Goal: Information Seeking & Learning: Find specific fact

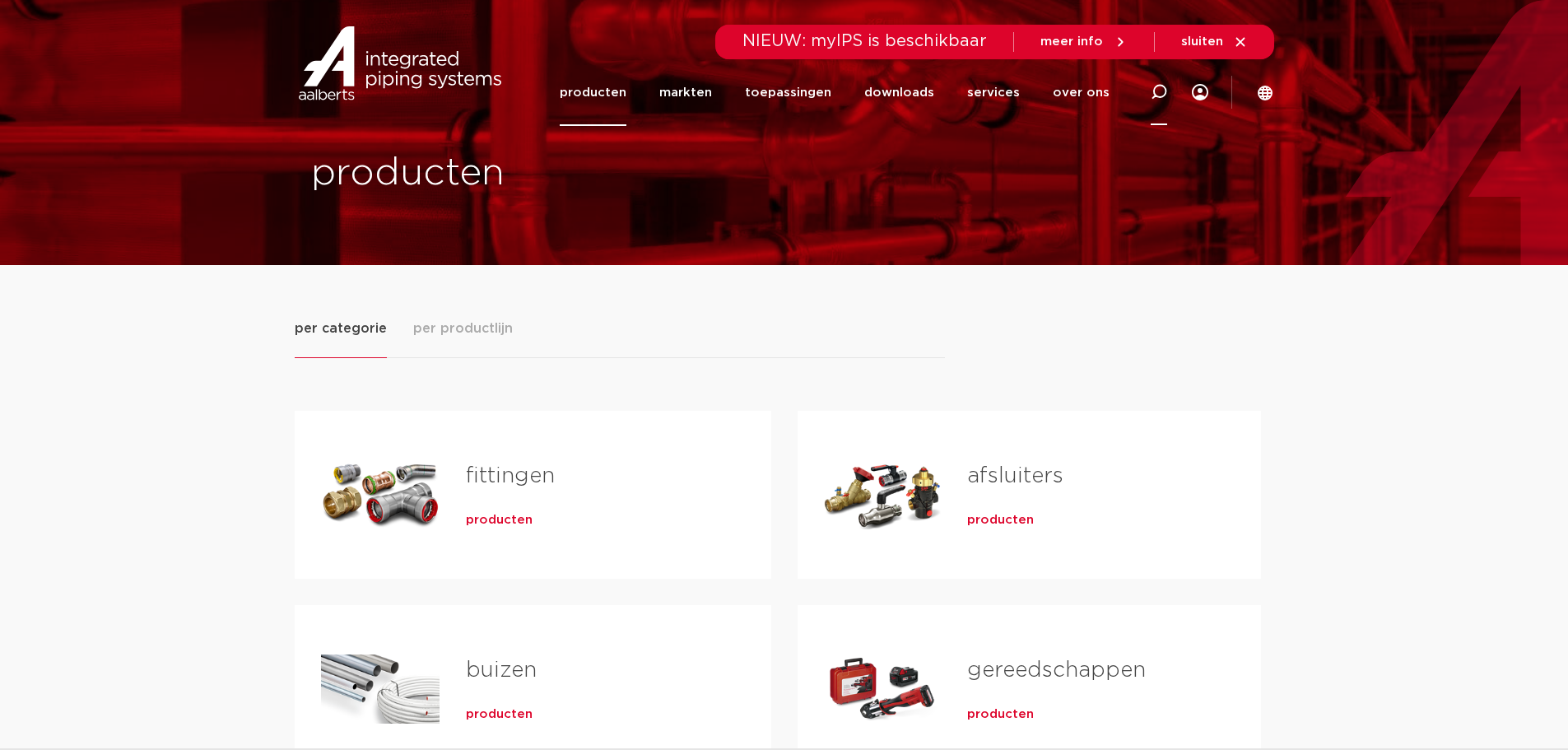
click at [1159, 89] on icon at bounding box center [1158, 91] width 16 height 16
click at [535, 507] on div "producten" at bounding box center [592, 517] width 253 height 23
click at [507, 520] on span "producten" at bounding box center [499, 520] width 66 height 16
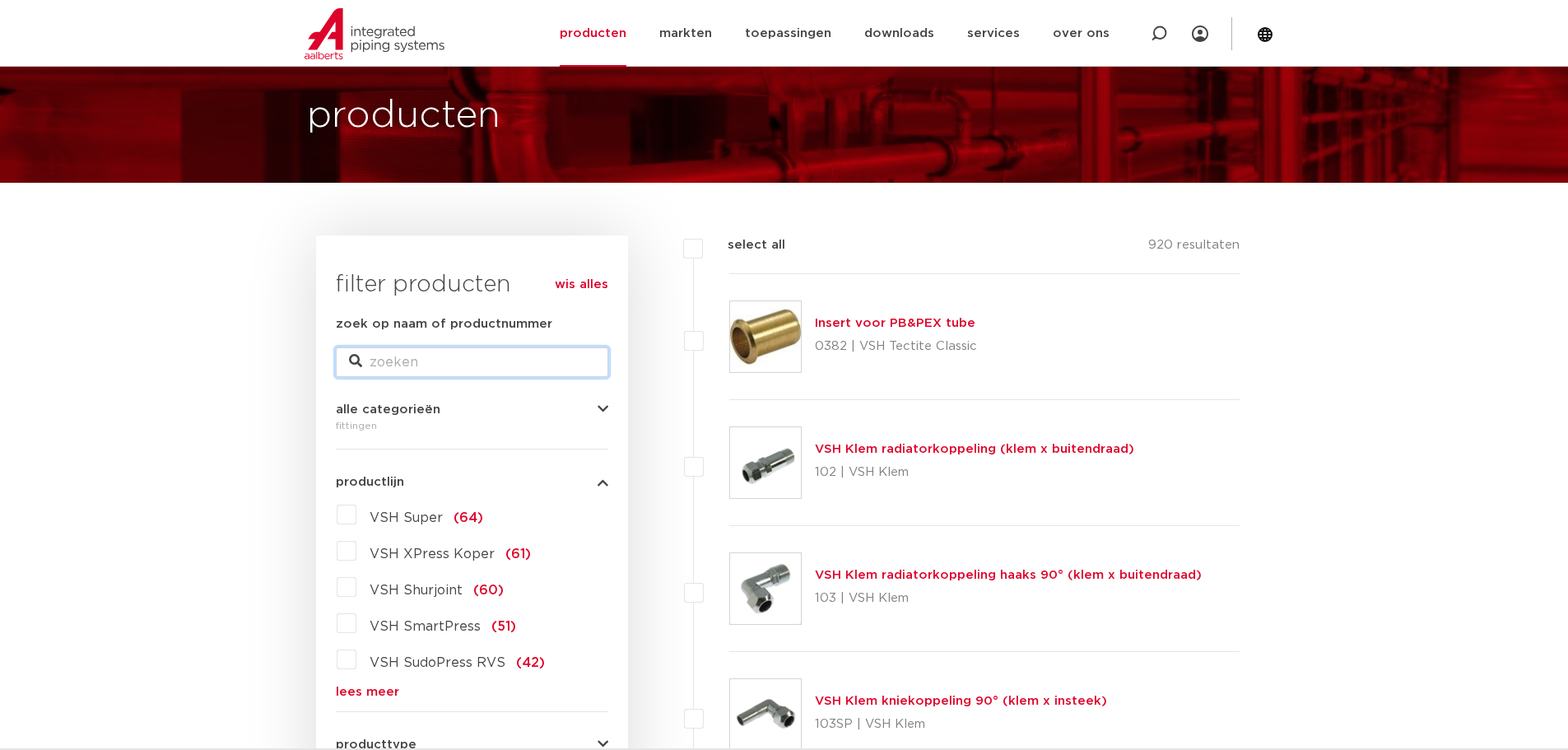
click at [449, 368] on input "zoek op naam of productnummer" at bounding box center [472, 362] width 273 height 29
type input "118368"
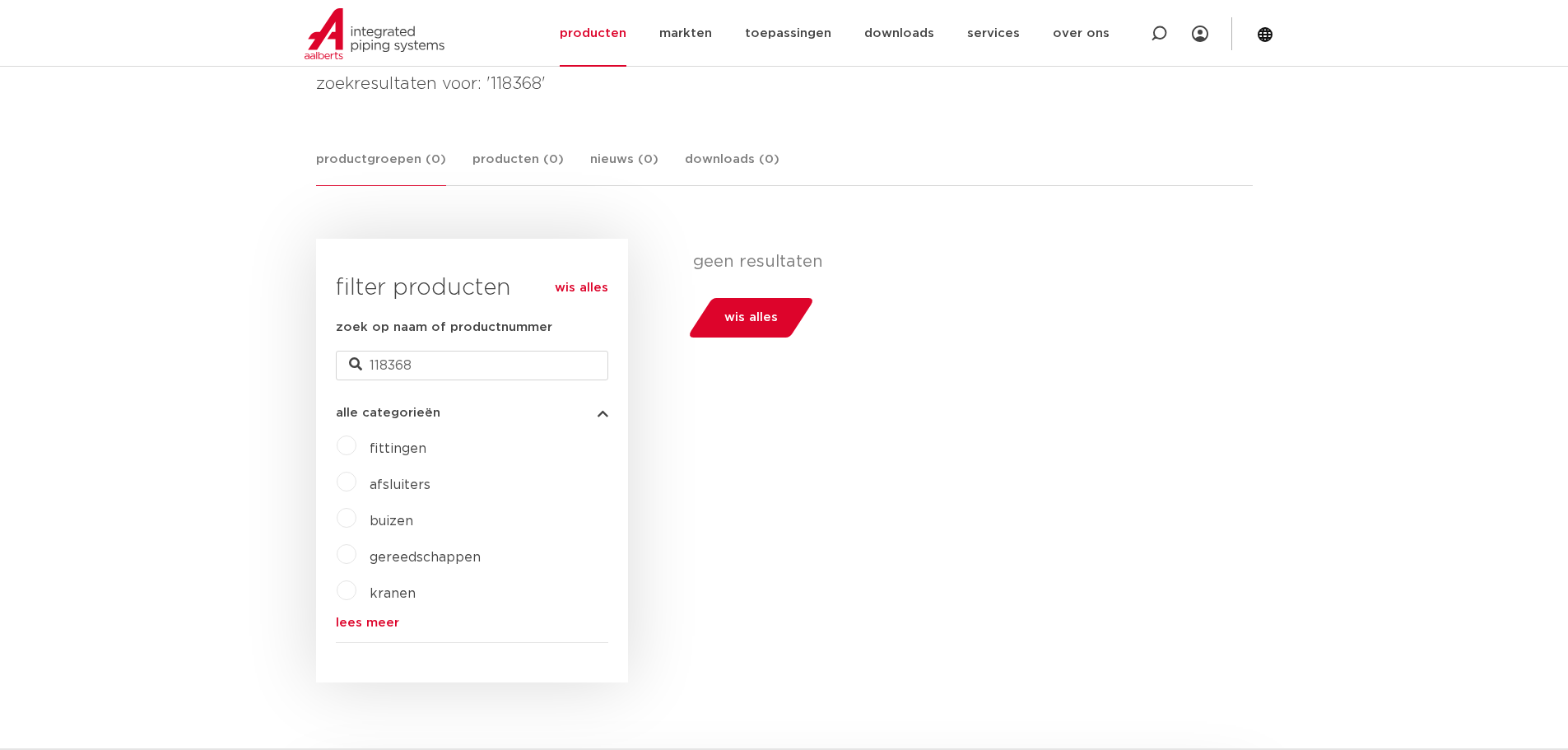
scroll to position [165, 0]
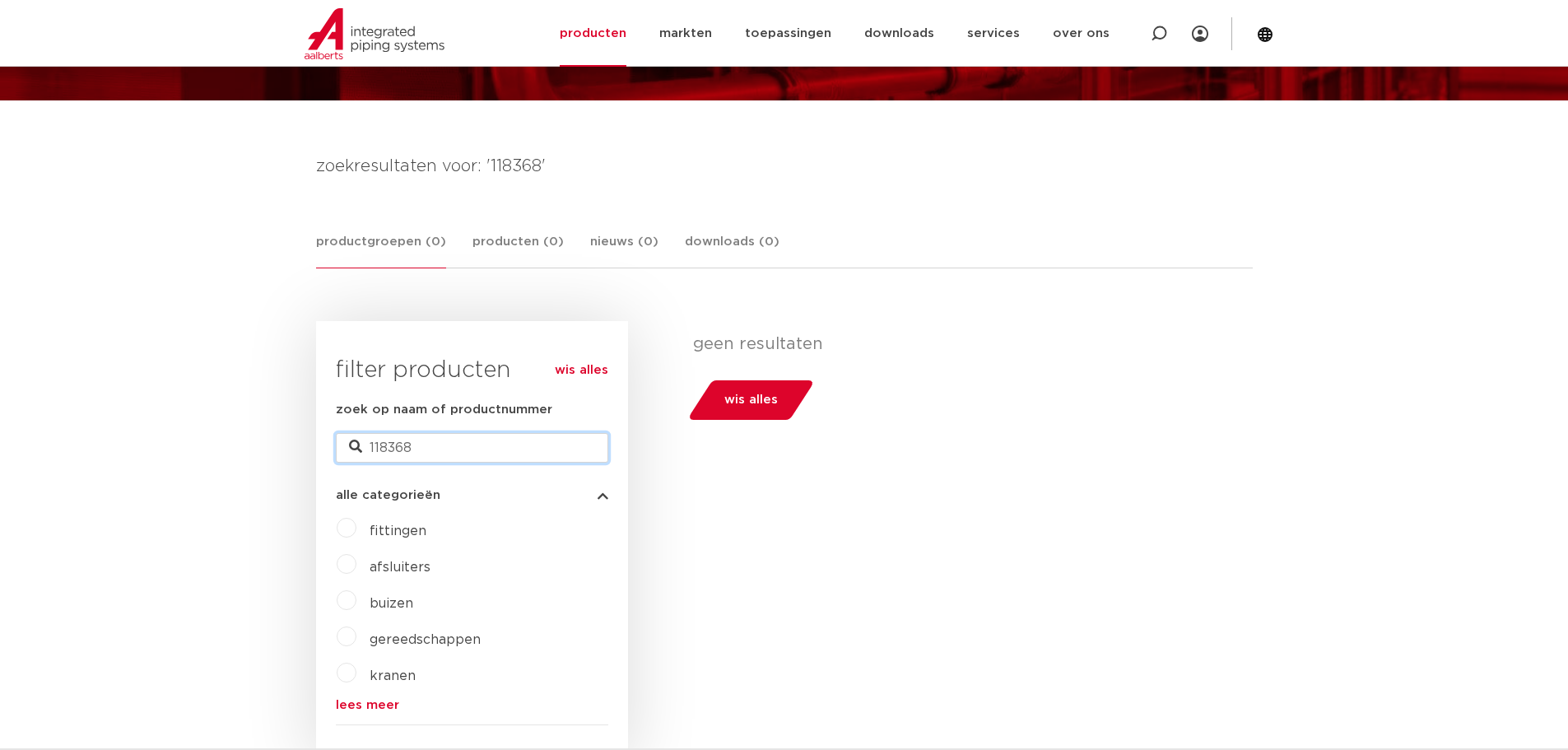
click at [446, 449] on input "118368" at bounding box center [472, 448] width 273 height 29
click at [356, 528] on label "fittingen" at bounding box center [391, 527] width 70 height 27
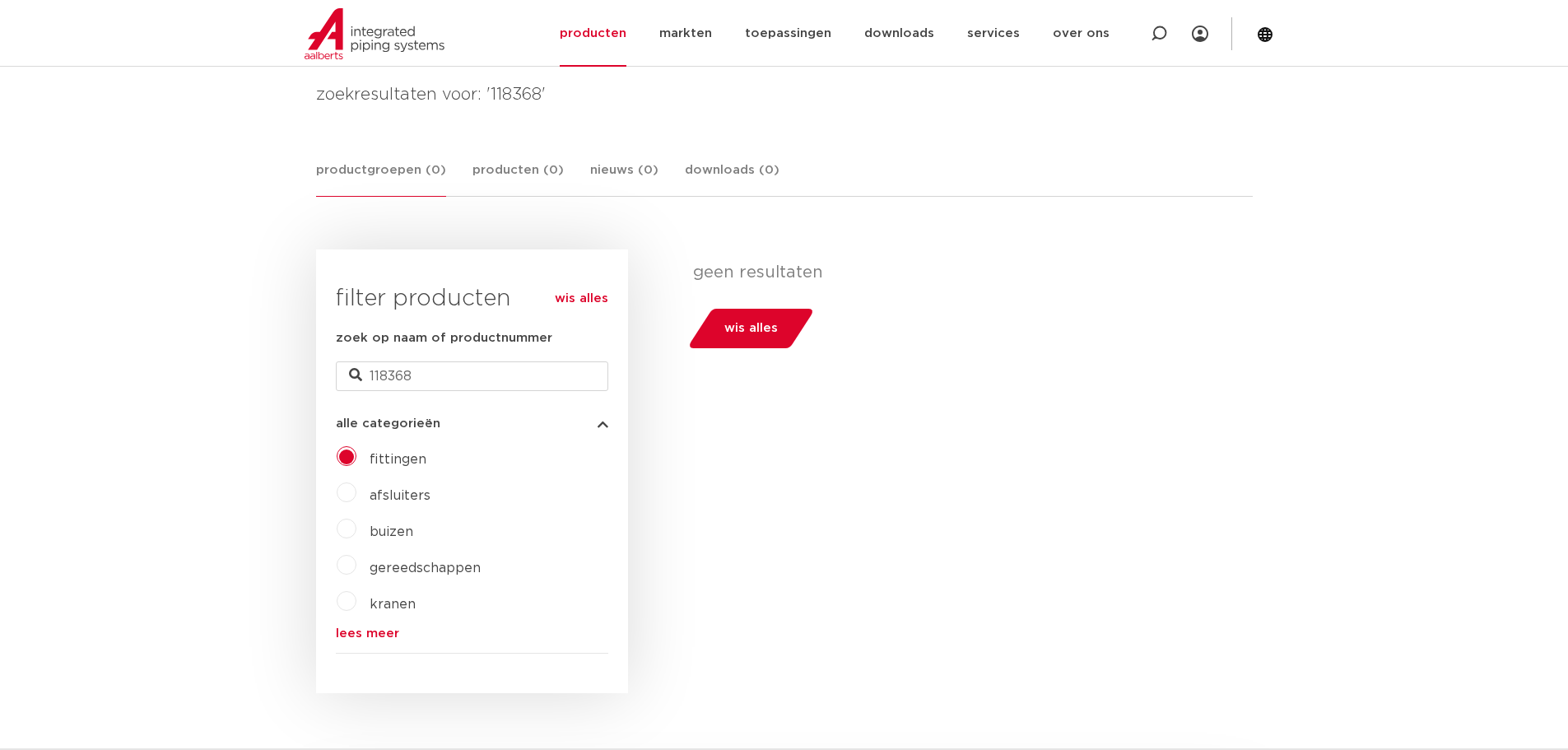
scroll to position [247, 0]
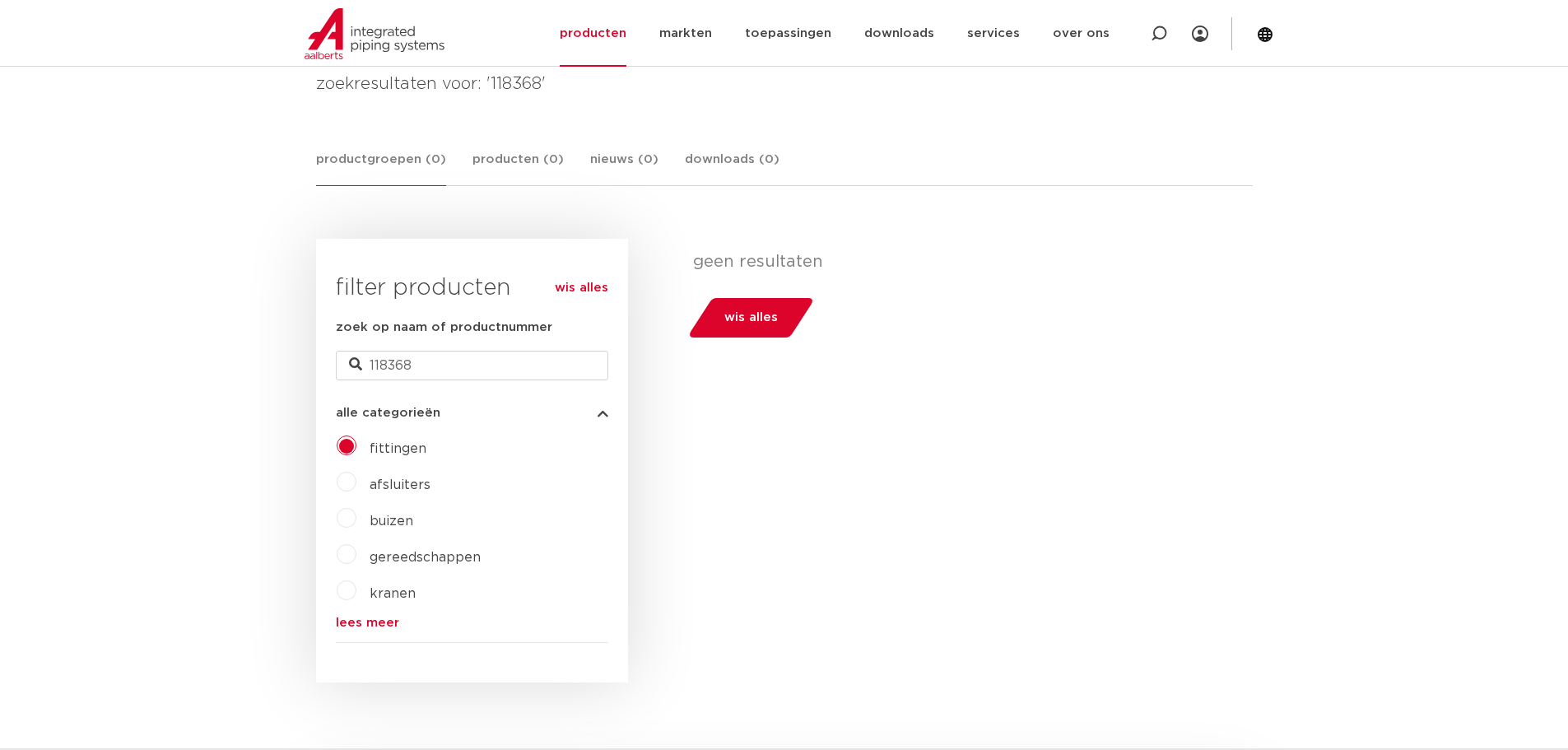
click at [383, 619] on link "lees meer" at bounding box center [472, 622] width 273 height 12
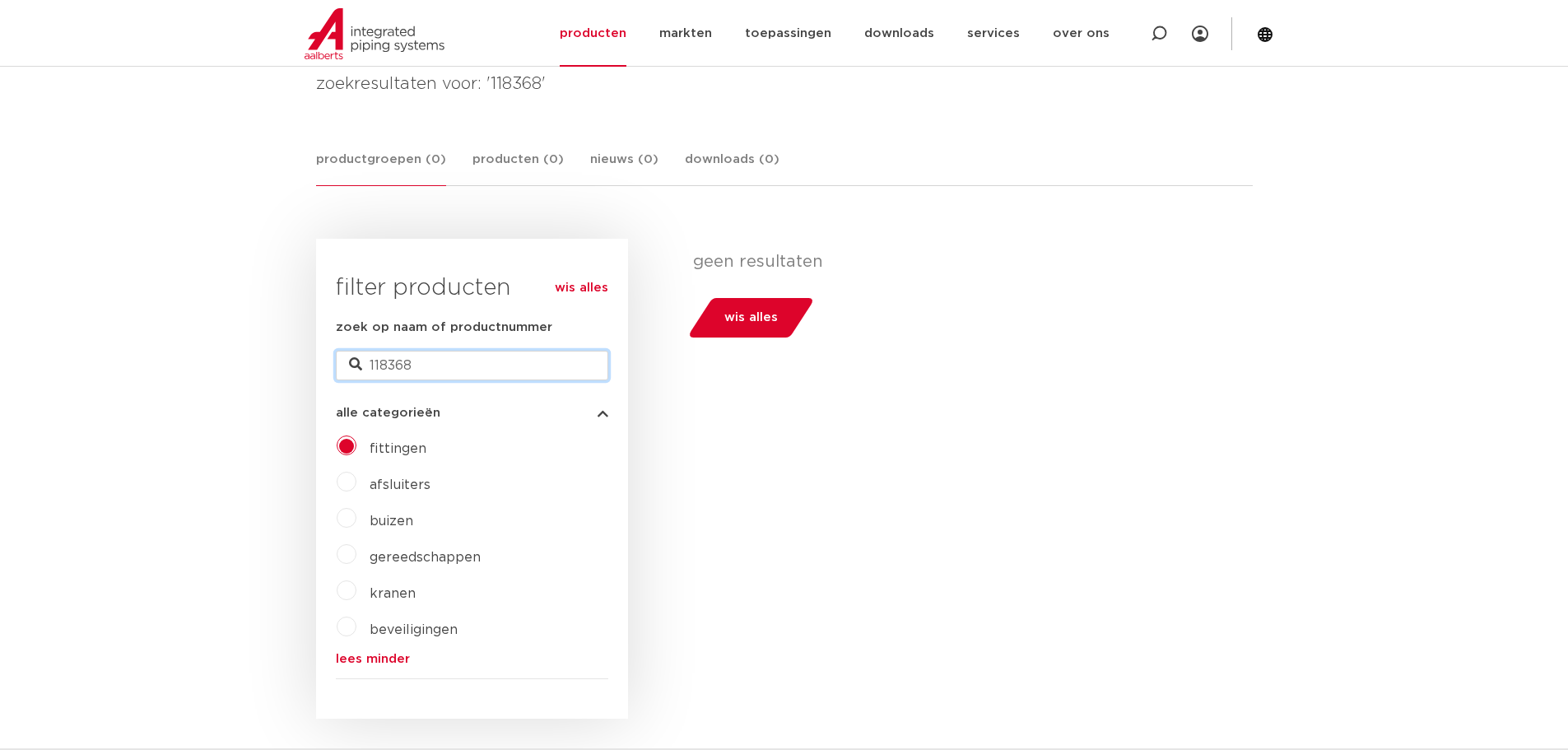
click at [407, 364] on input "118368" at bounding box center [472, 365] width 273 height 29
click at [418, 365] on input "118368" at bounding box center [472, 365] width 273 height 29
type input "1"
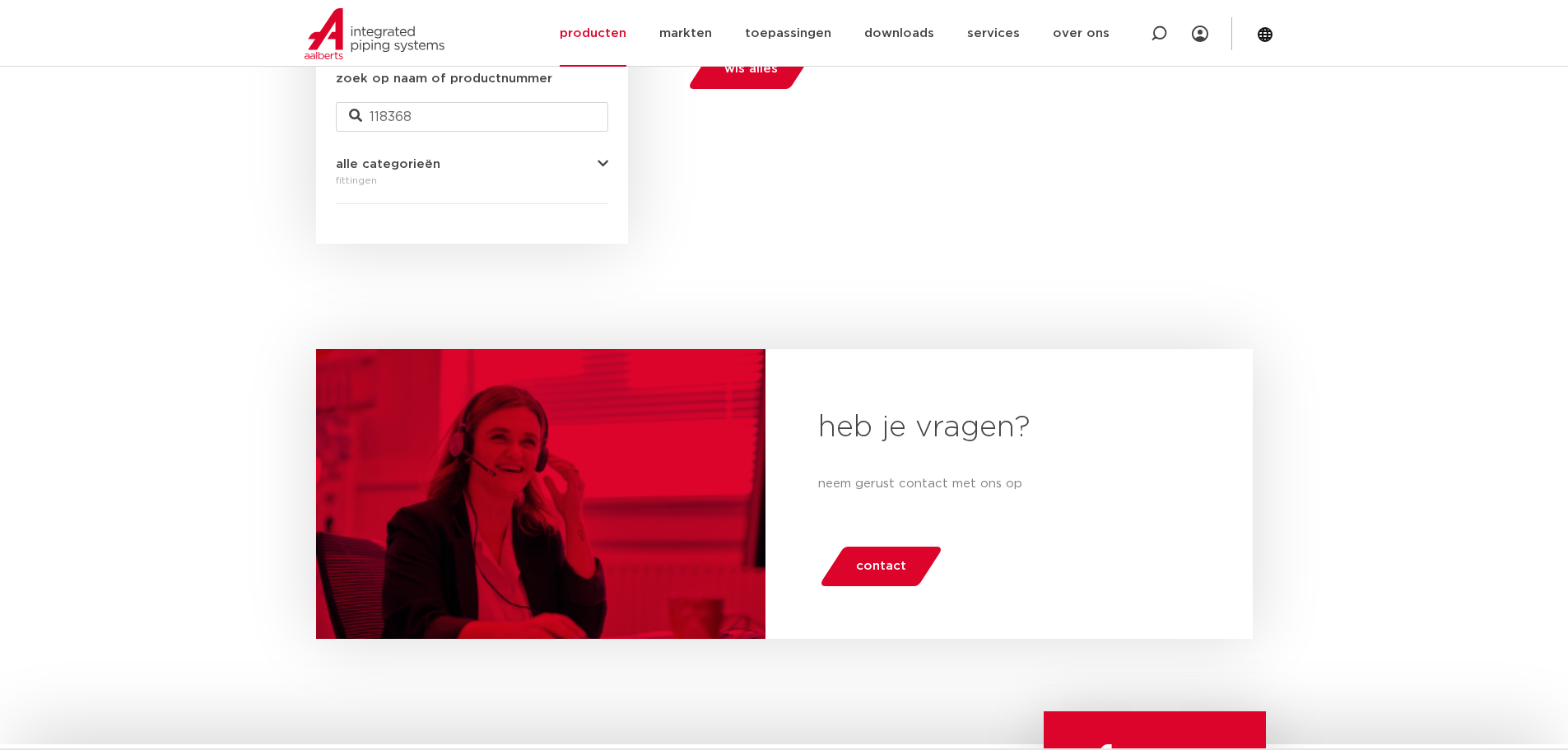
scroll to position [247, 0]
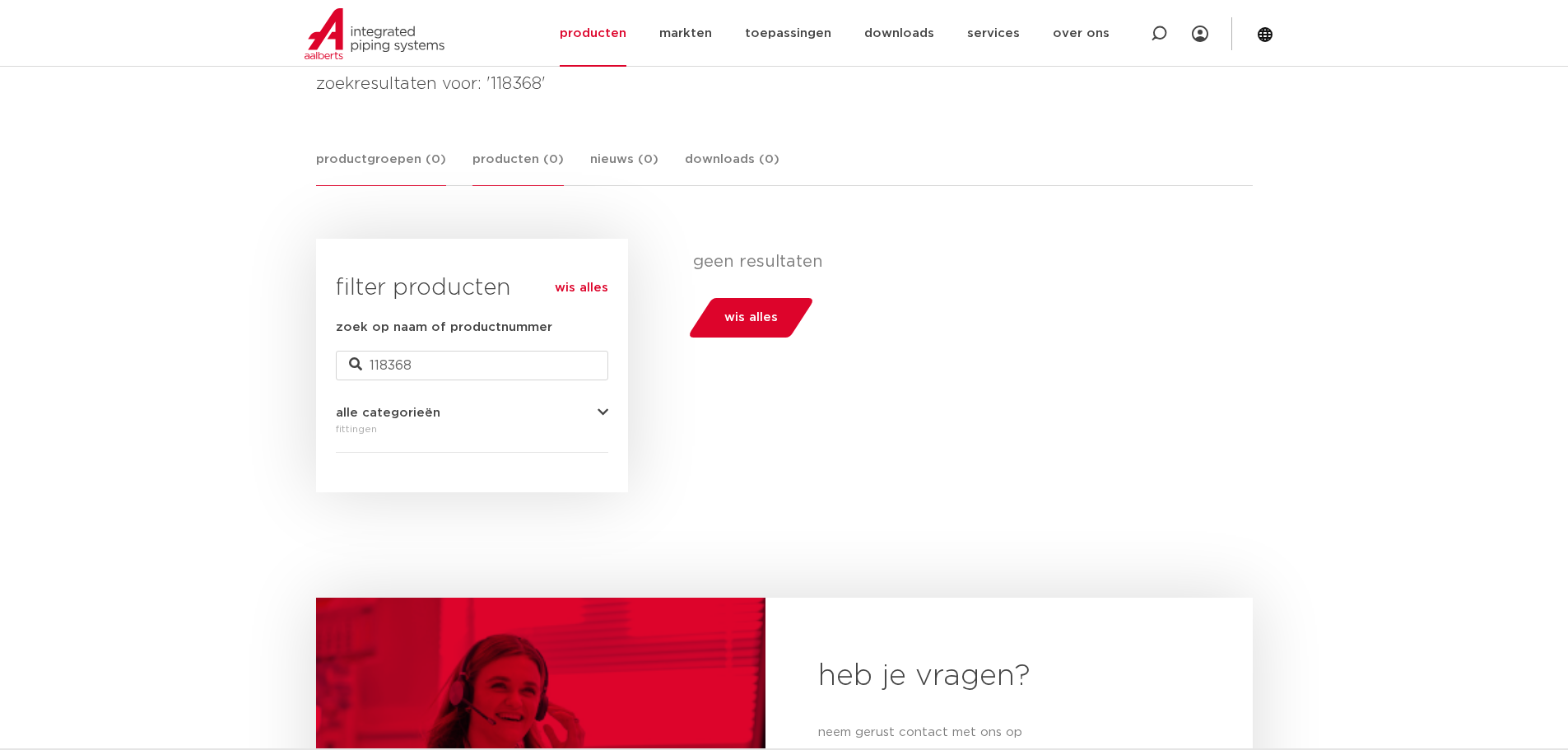
click at [497, 155] on link "producten (0)" at bounding box center [518, 168] width 91 height 36
click at [505, 157] on link "producten (0)" at bounding box center [518, 168] width 91 height 36
click at [419, 369] on input "118368" at bounding box center [472, 365] width 273 height 29
type input "1"
click at [607, 413] on icon "button" at bounding box center [602, 413] width 10 height 12
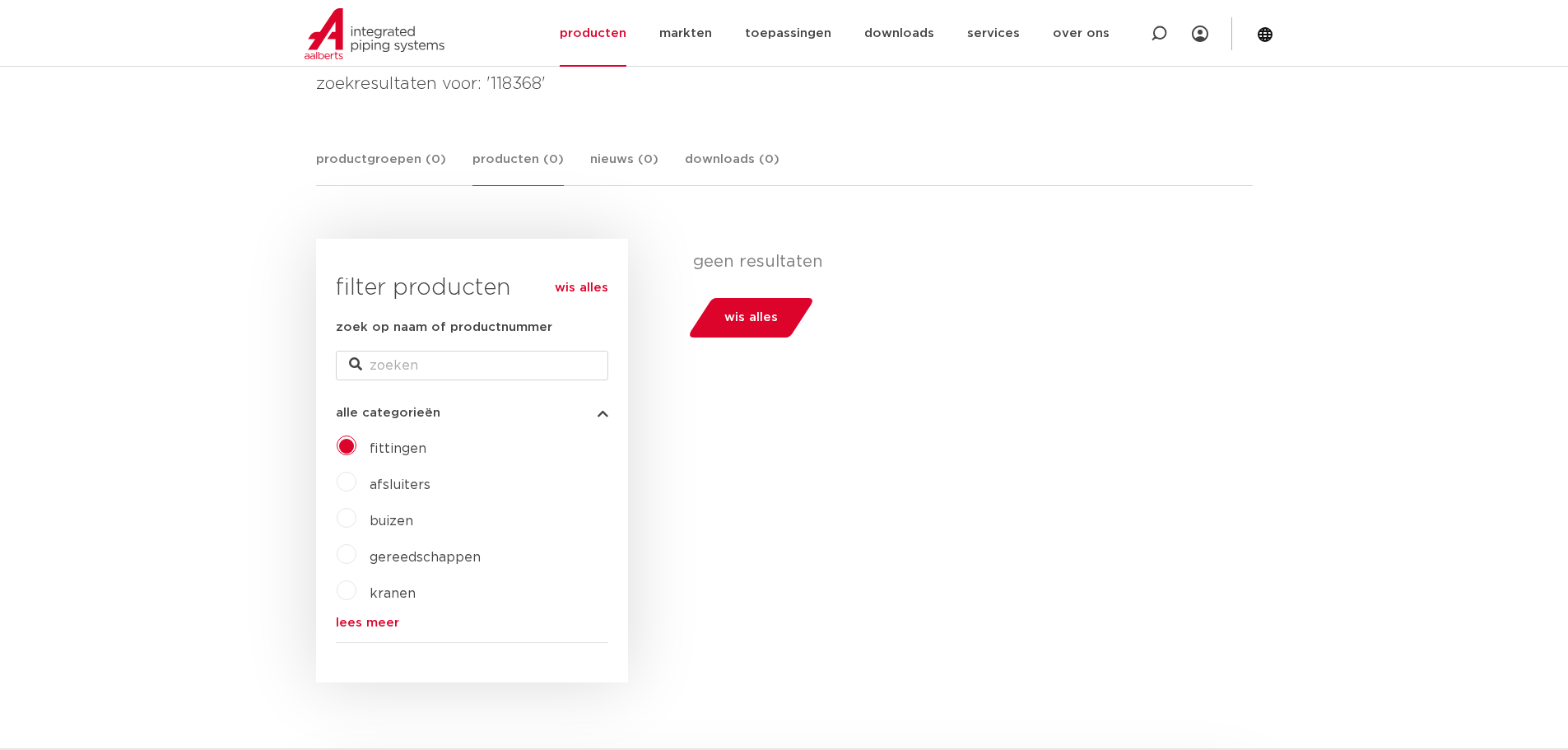
click at [385, 448] on span "fittingen" at bounding box center [398, 448] width 57 height 13
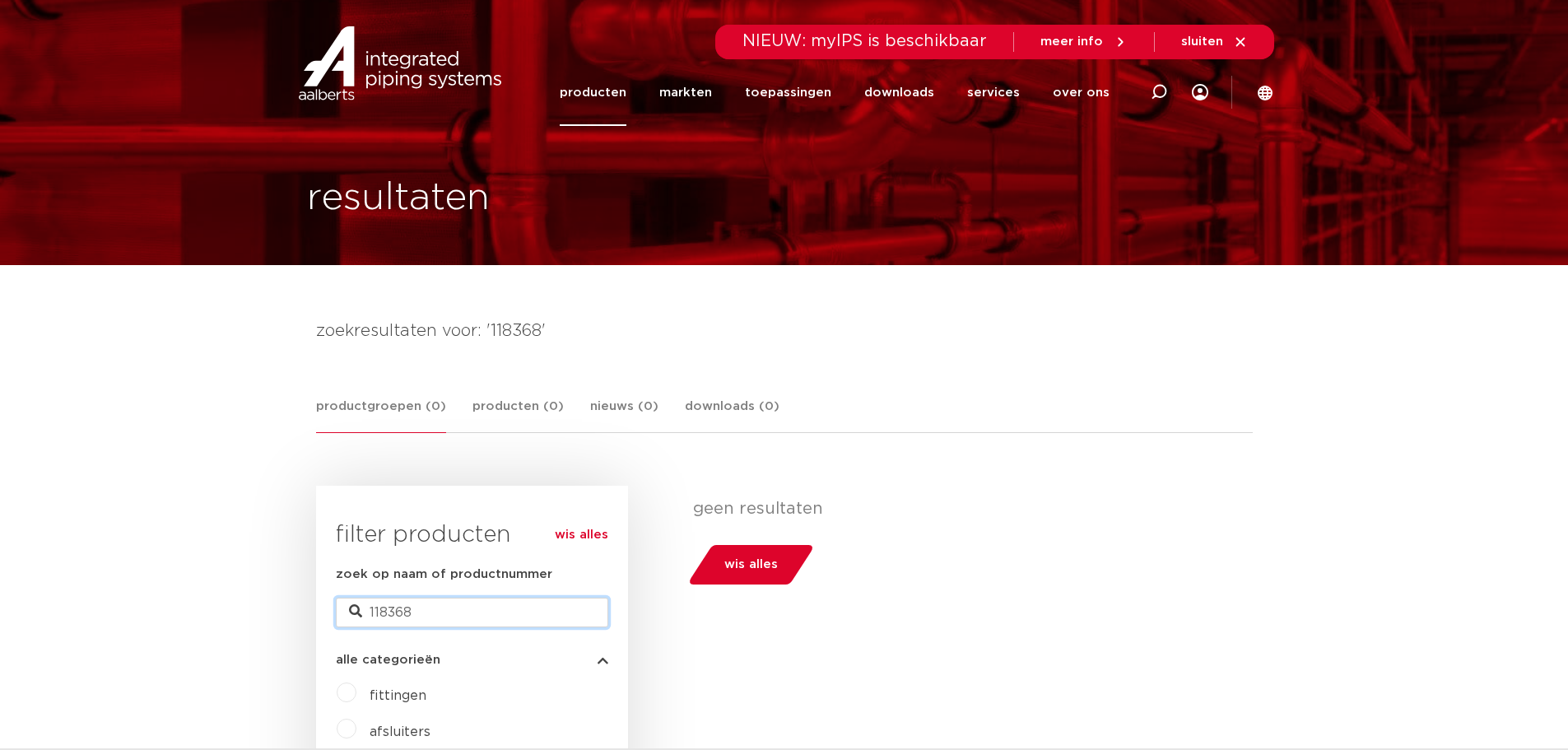
click at [426, 605] on input "118368" at bounding box center [472, 612] width 273 height 29
type input "1"
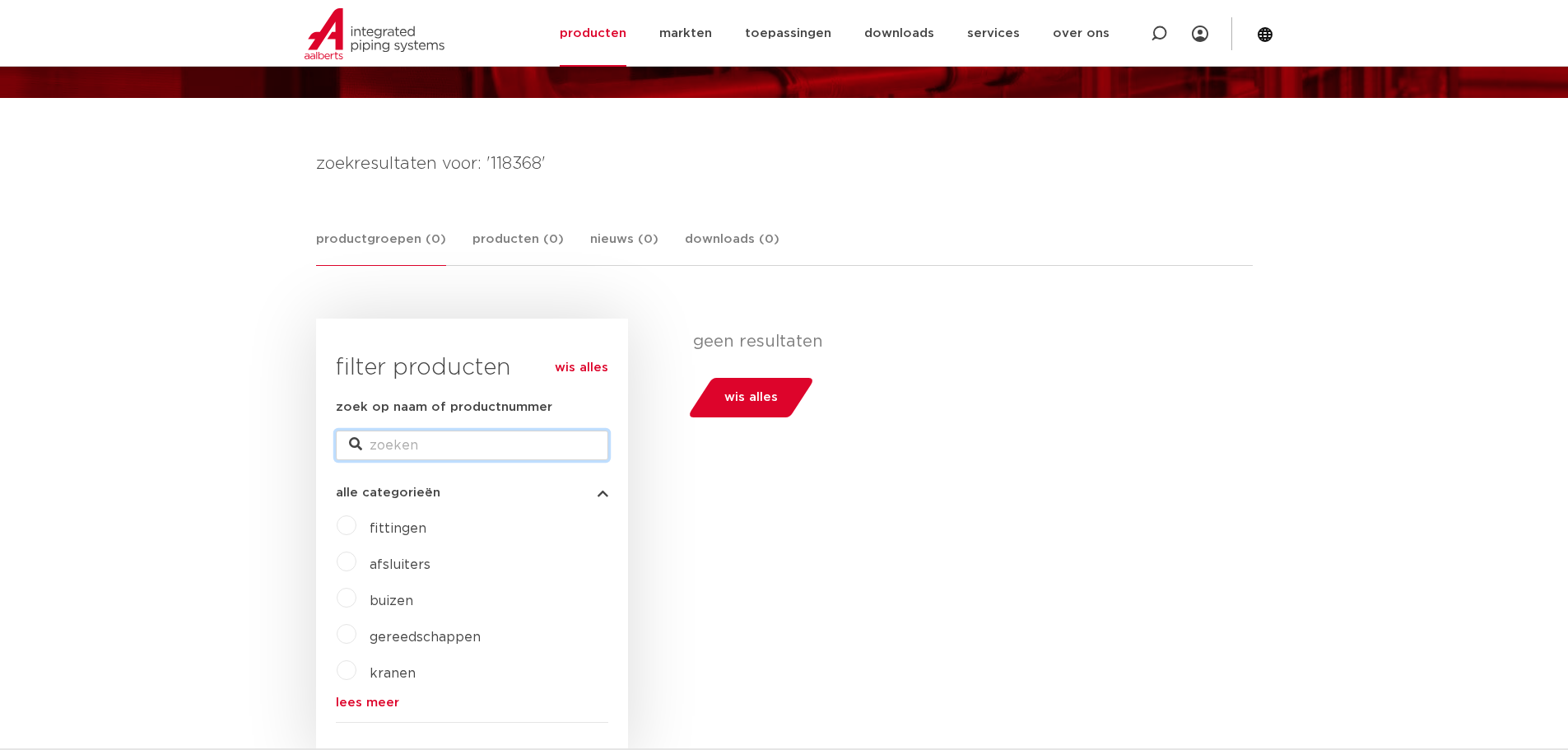
scroll to position [412, 0]
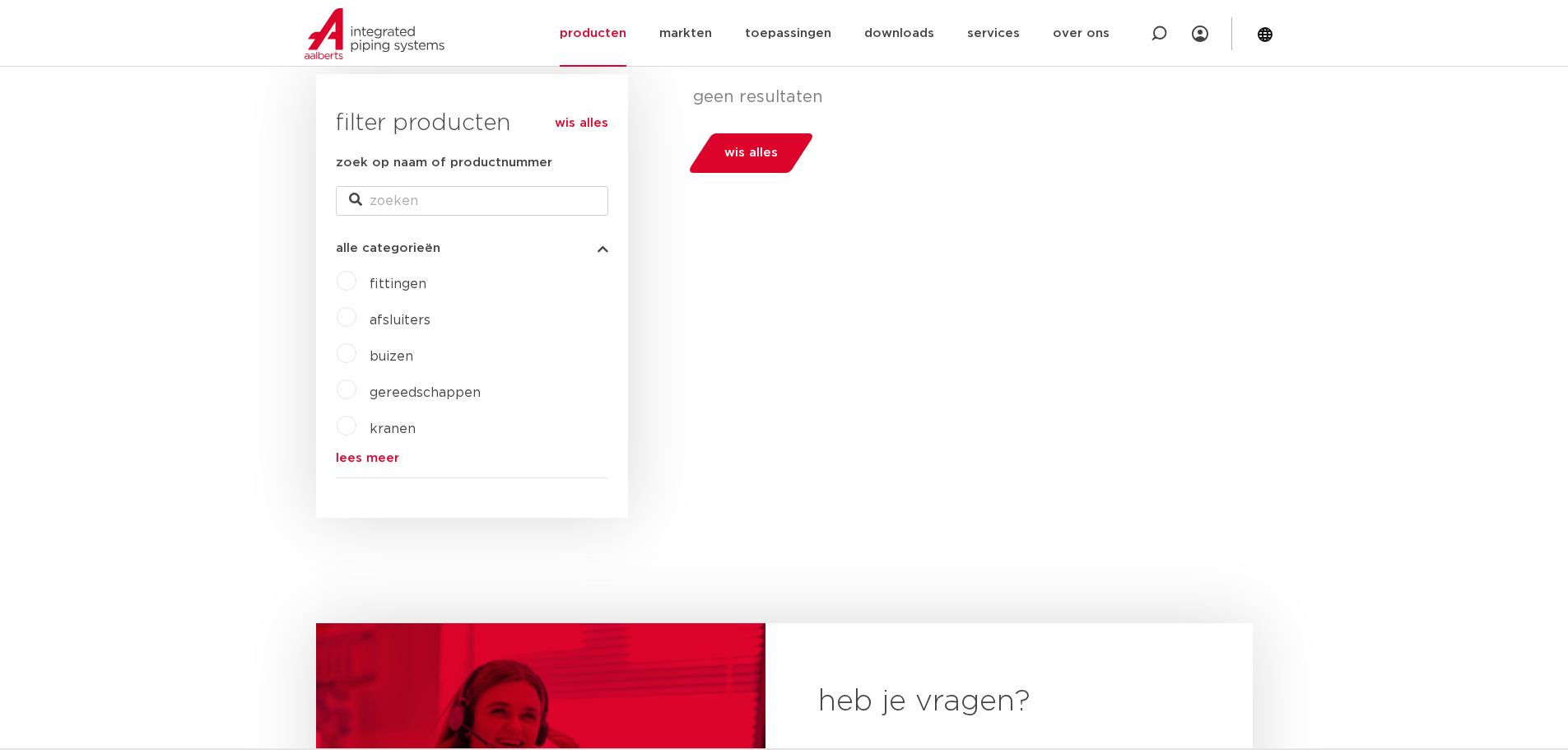
click at [356, 279] on label "fittingen" at bounding box center [391, 280] width 70 height 27
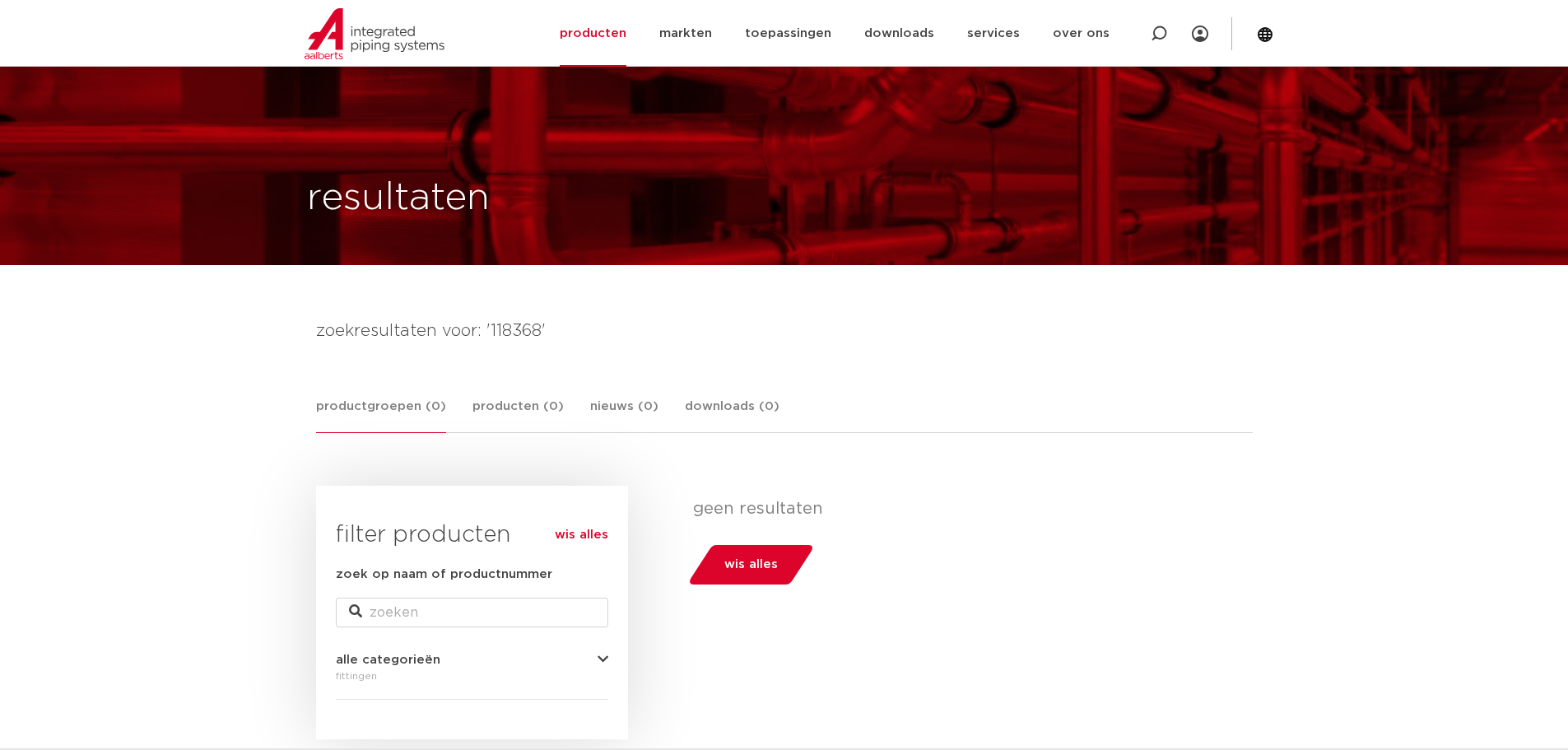
scroll to position [247, 0]
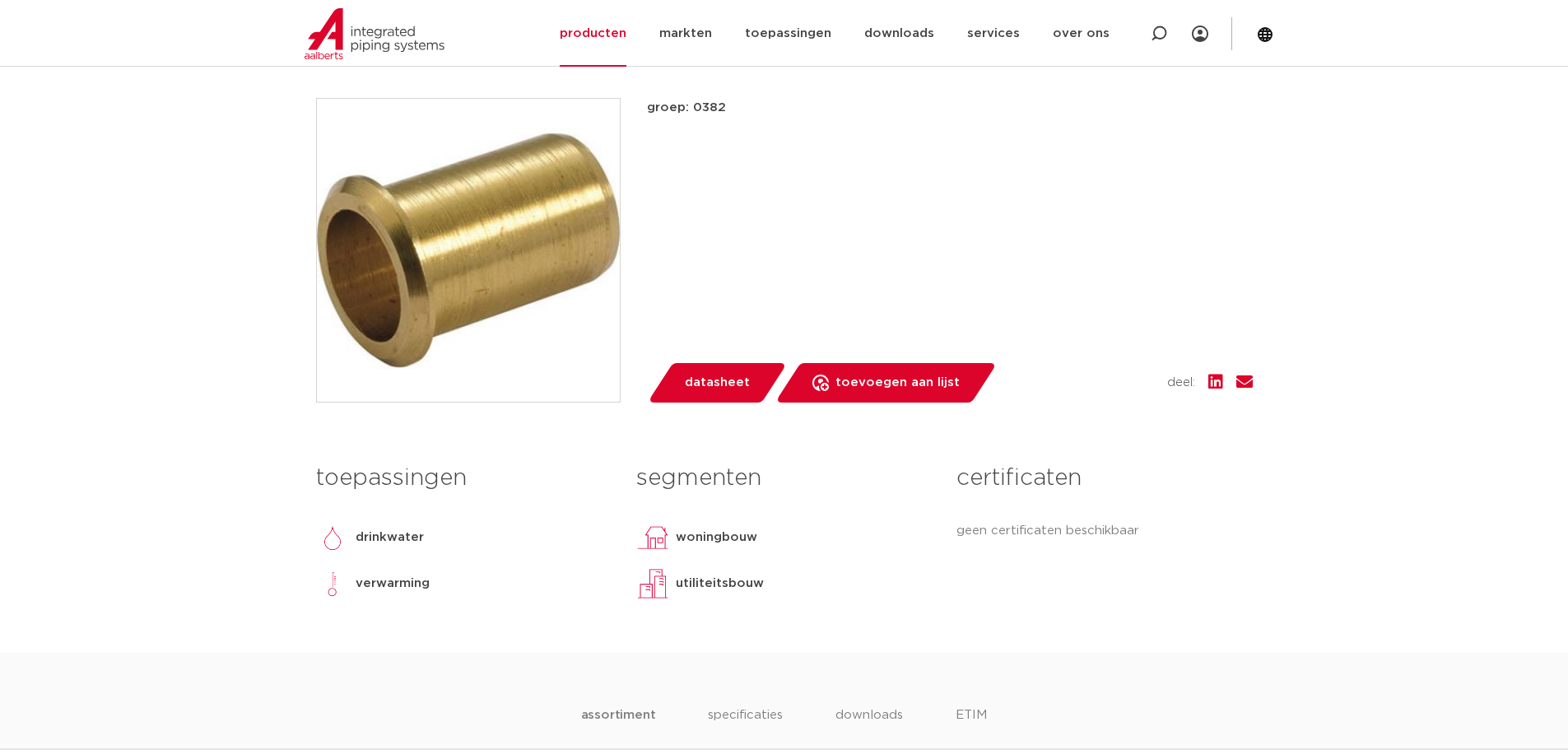
scroll to position [146, 0]
